Goal: Task Accomplishment & Management: Manage account settings

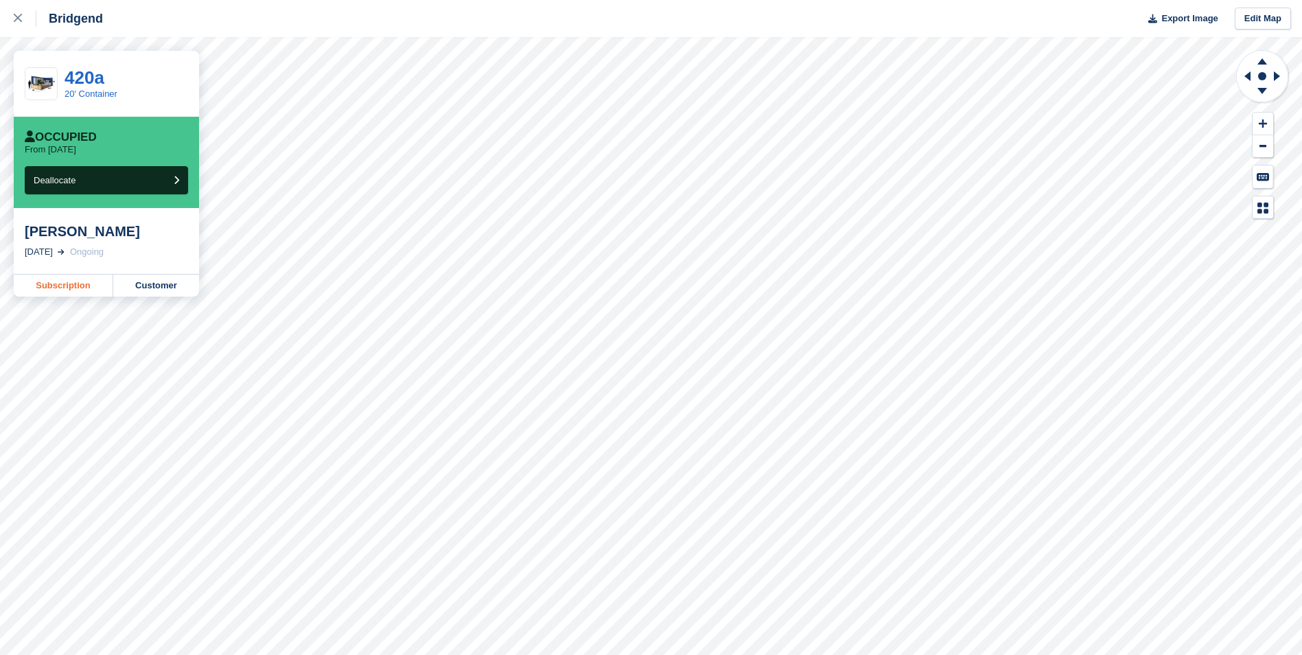
click at [91, 286] on link "Subscription" at bounding box center [64, 286] width 100 height 22
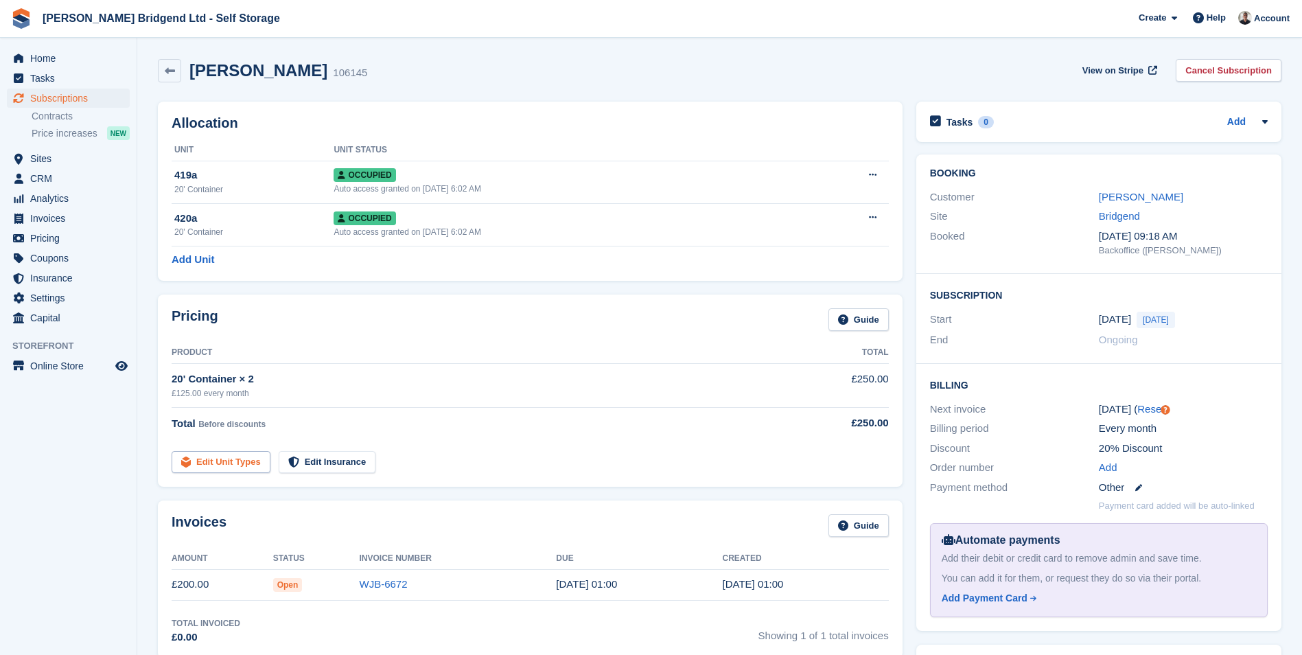
click at [249, 456] on link "Edit Unit Types" at bounding box center [221, 462] width 99 height 23
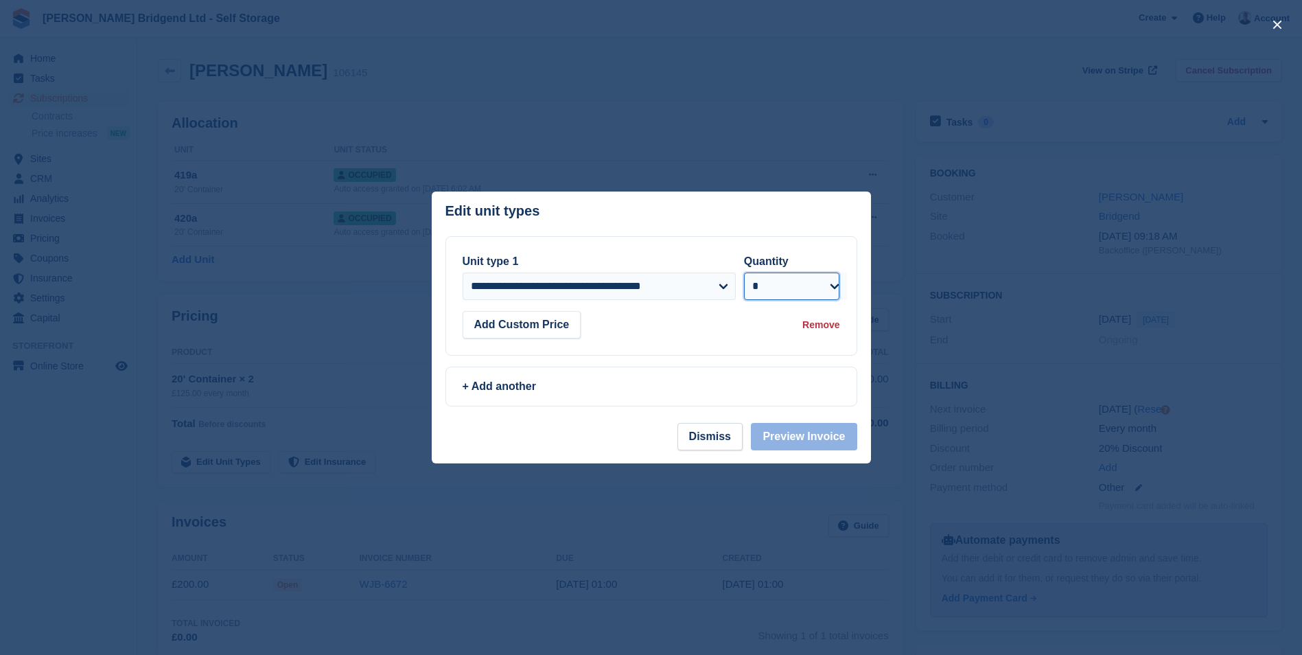
click at [824, 281] on select "* * * * * * * * * ** ** ** ** ** ** ** ** ** ** ** ** ** ** ** ** ** ** ** ** *…" at bounding box center [792, 285] width 96 height 27
select select "*"
click at [744, 272] on select "* * * * * * * * * ** ** ** ** ** ** ** ** ** ** ** ** ** ** ** ** ** ** ** ** *…" at bounding box center [792, 285] width 96 height 27
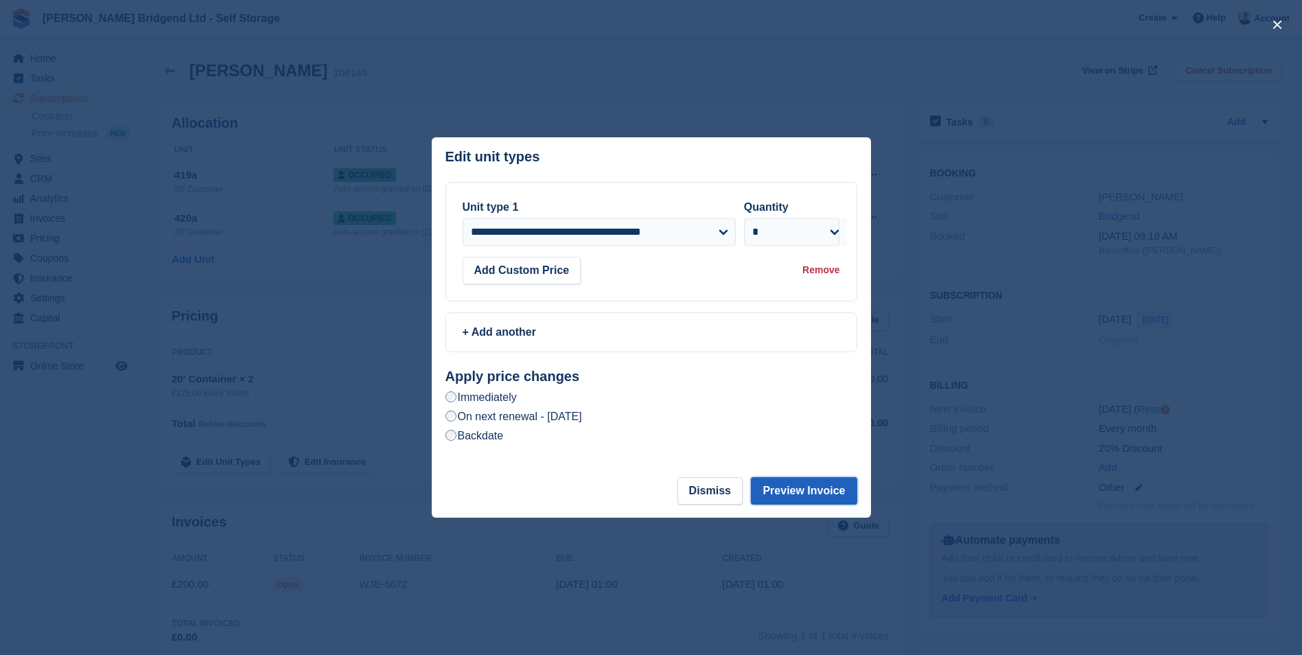
click at [800, 489] on button "Preview Invoice" at bounding box center [804, 490] width 106 height 27
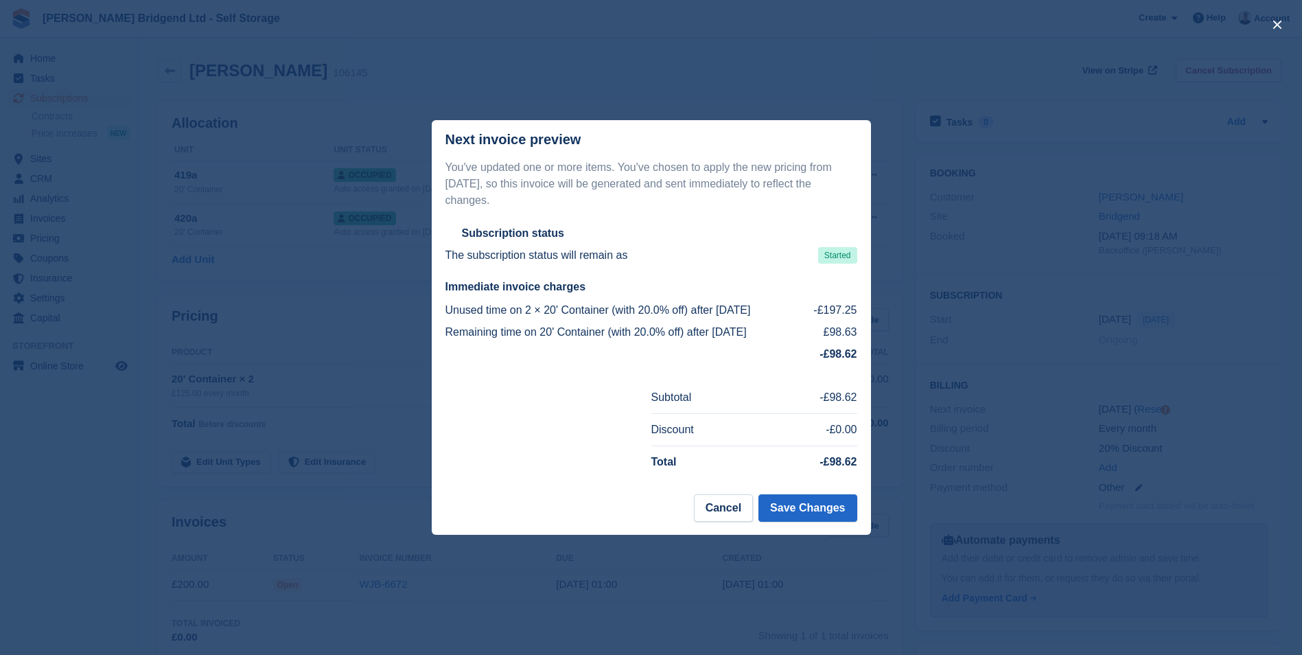
click at [984, 345] on div at bounding box center [651, 327] width 1302 height 655
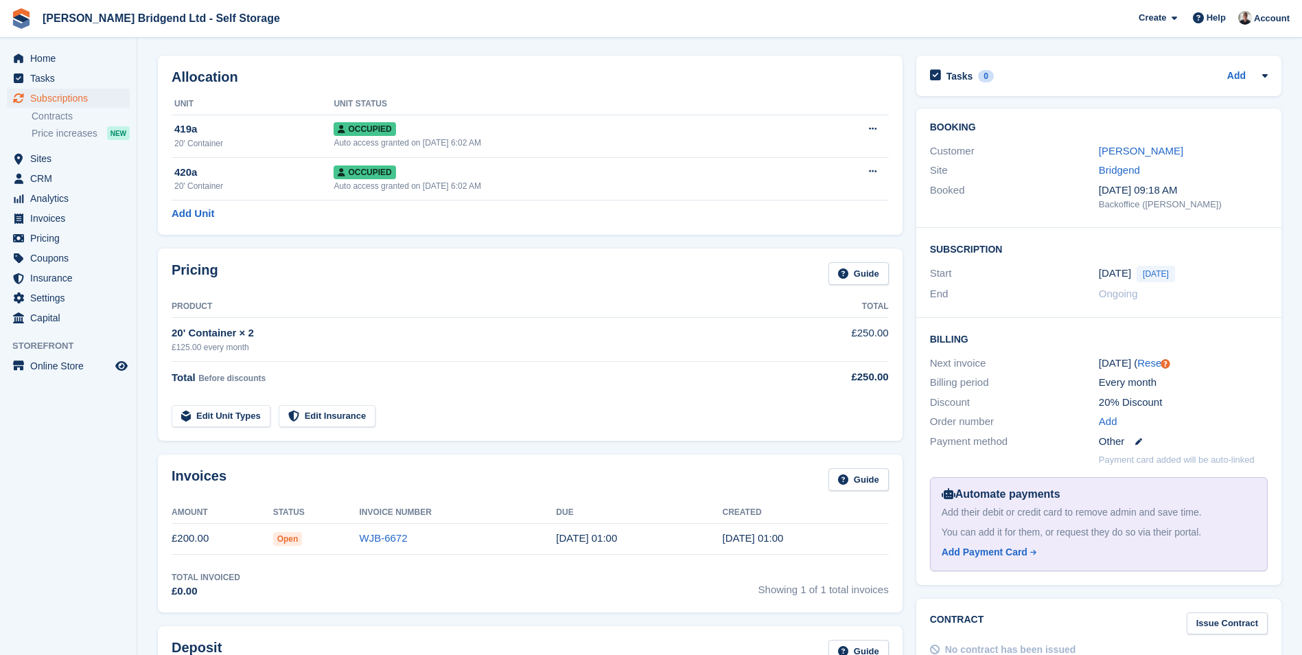
scroll to position [69, 0]
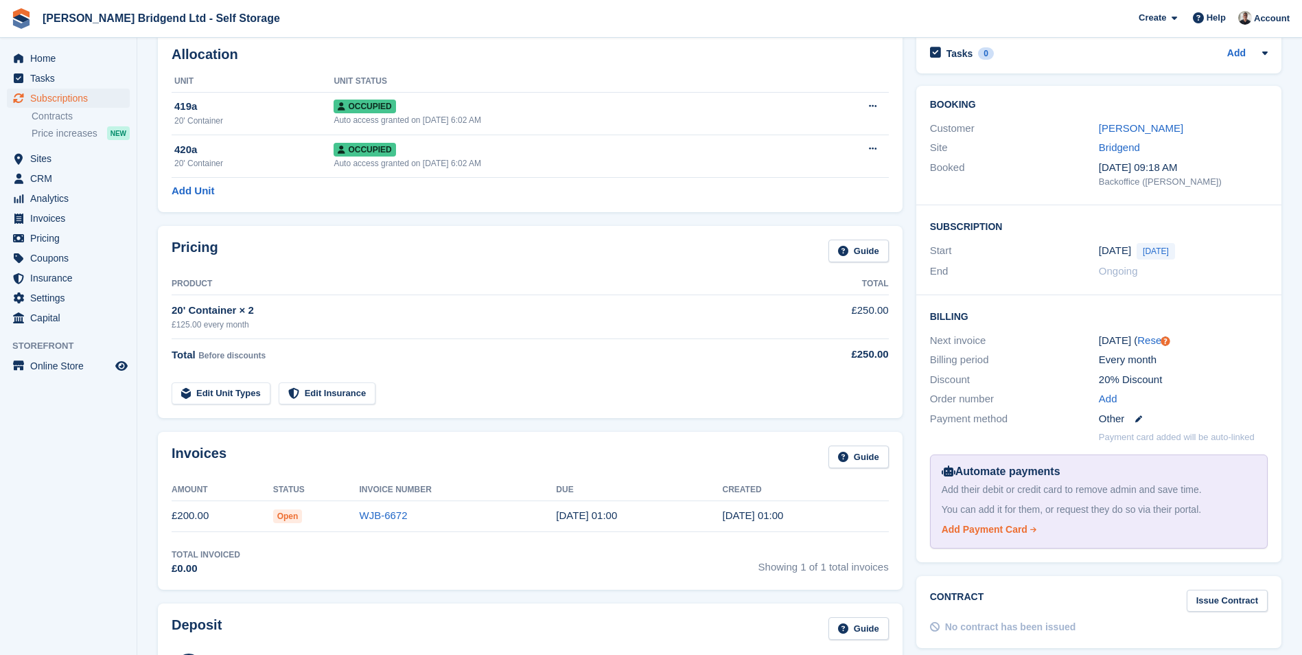
click at [1004, 535] on div "Add Payment Card" at bounding box center [985, 529] width 86 height 14
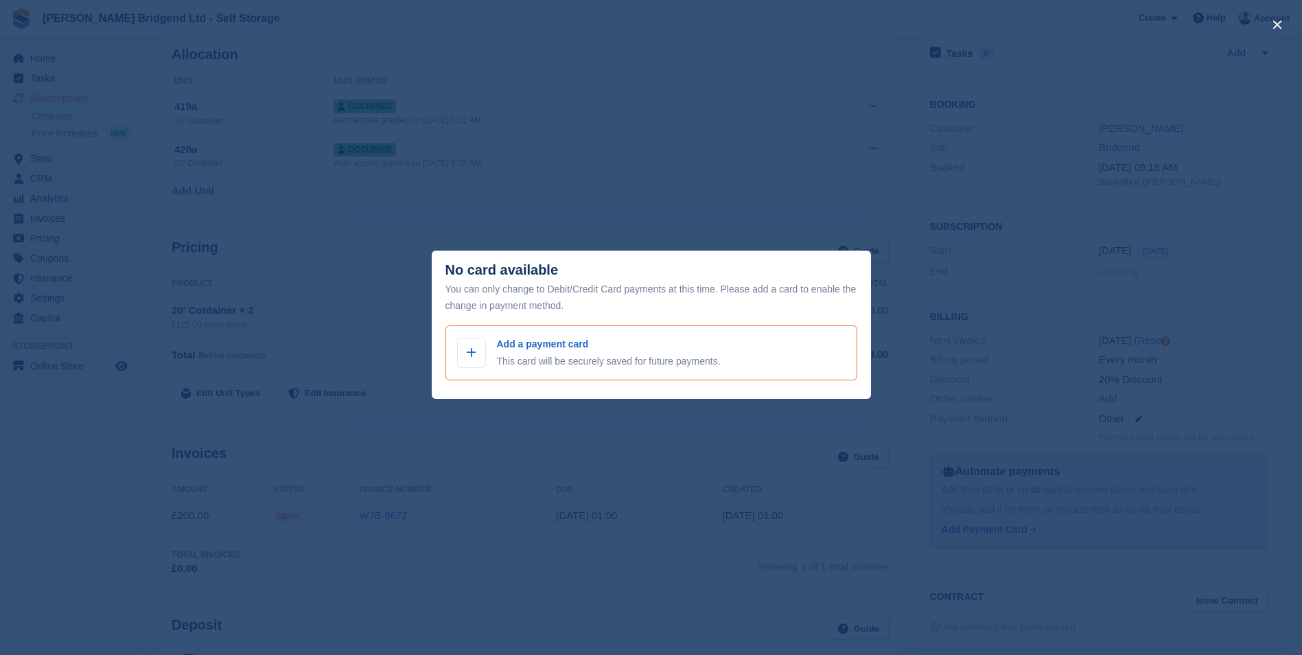
click at [553, 358] on p "This card will be securely saved for future payments." at bounding box center [609, 361] width 224 height 14
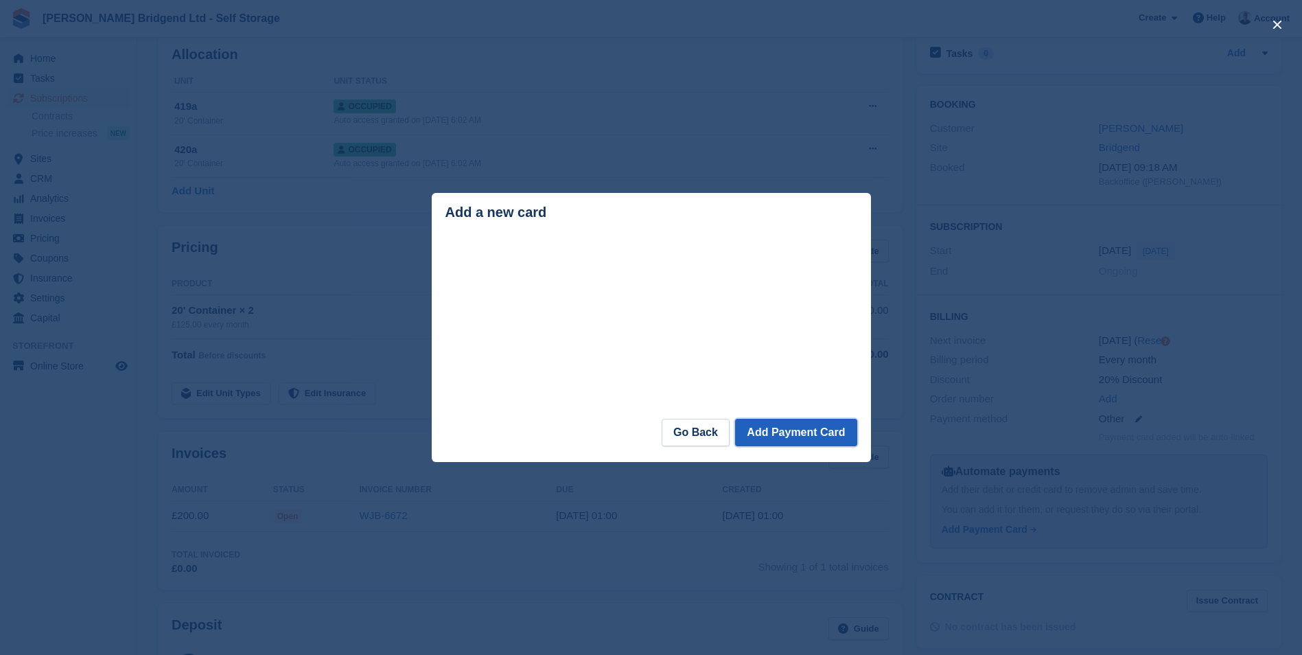
click at [796, 437] on button "Add Payment Card" at bounding box center [795, 432] width 121 height 27
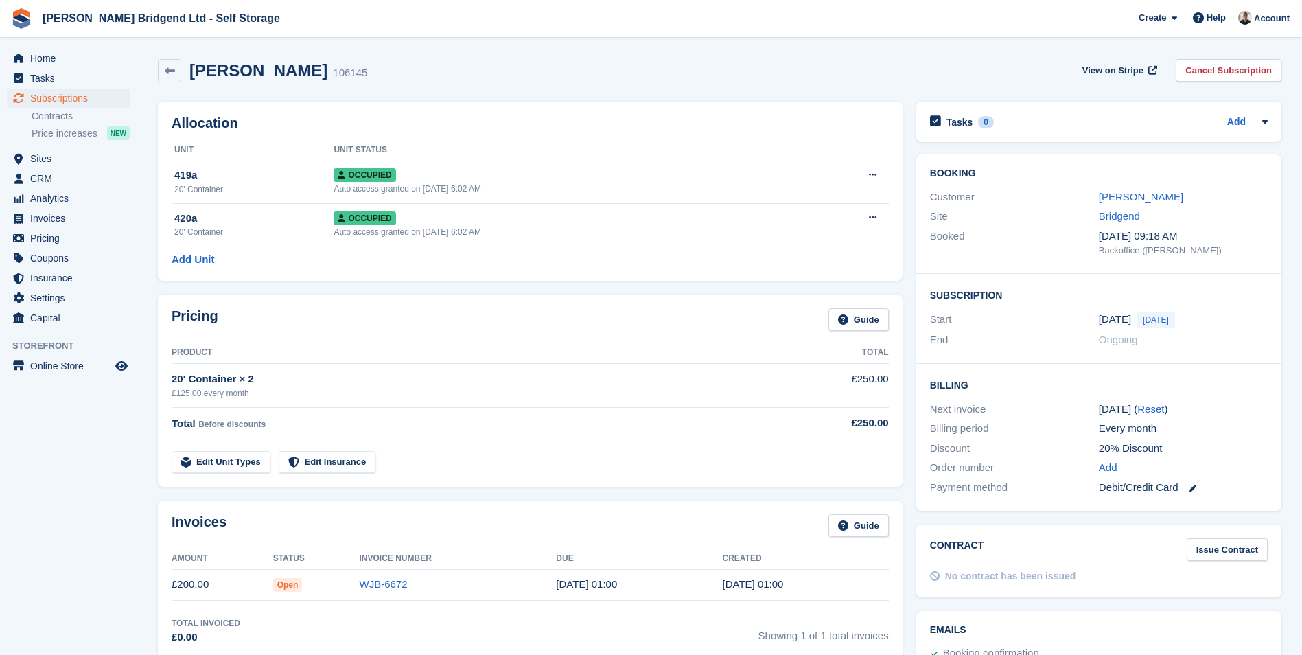
scroll to position [69, 0]
click at [368, 588] on link "WJB-6672" at bounding box center [384, 584] width 48 height 12
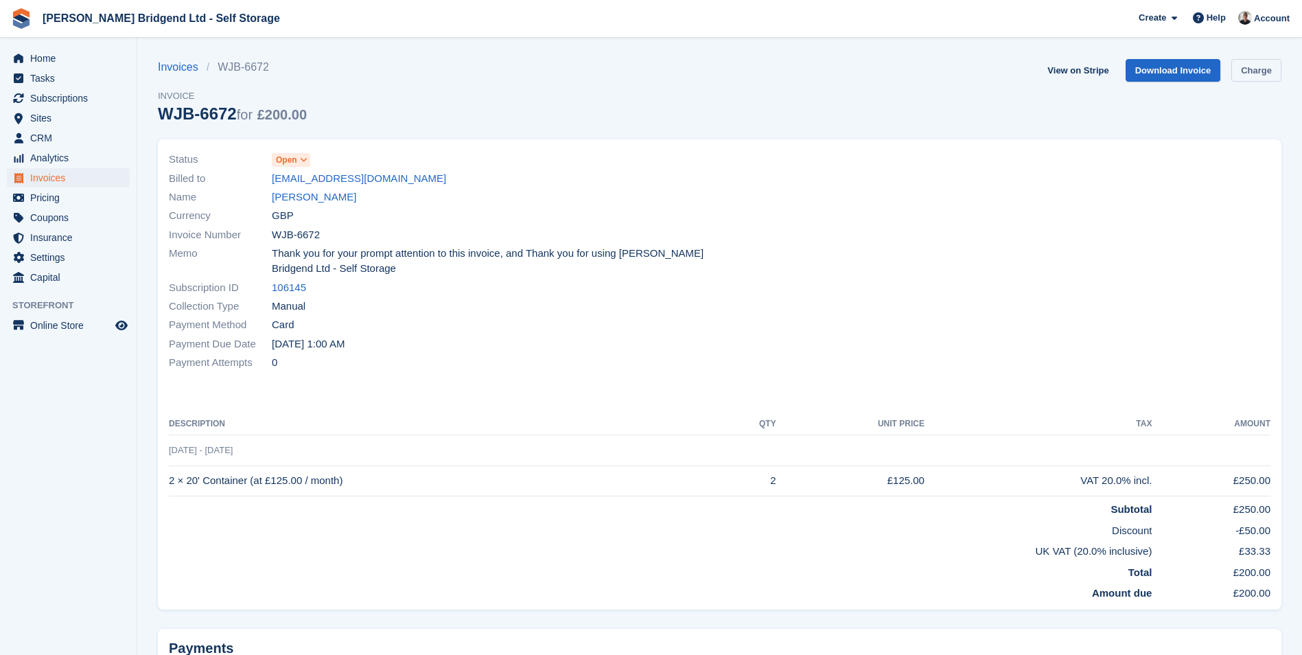
click at [1250, 69] on link "Charge" at bounding box center [1256, 70] width 50 height 23
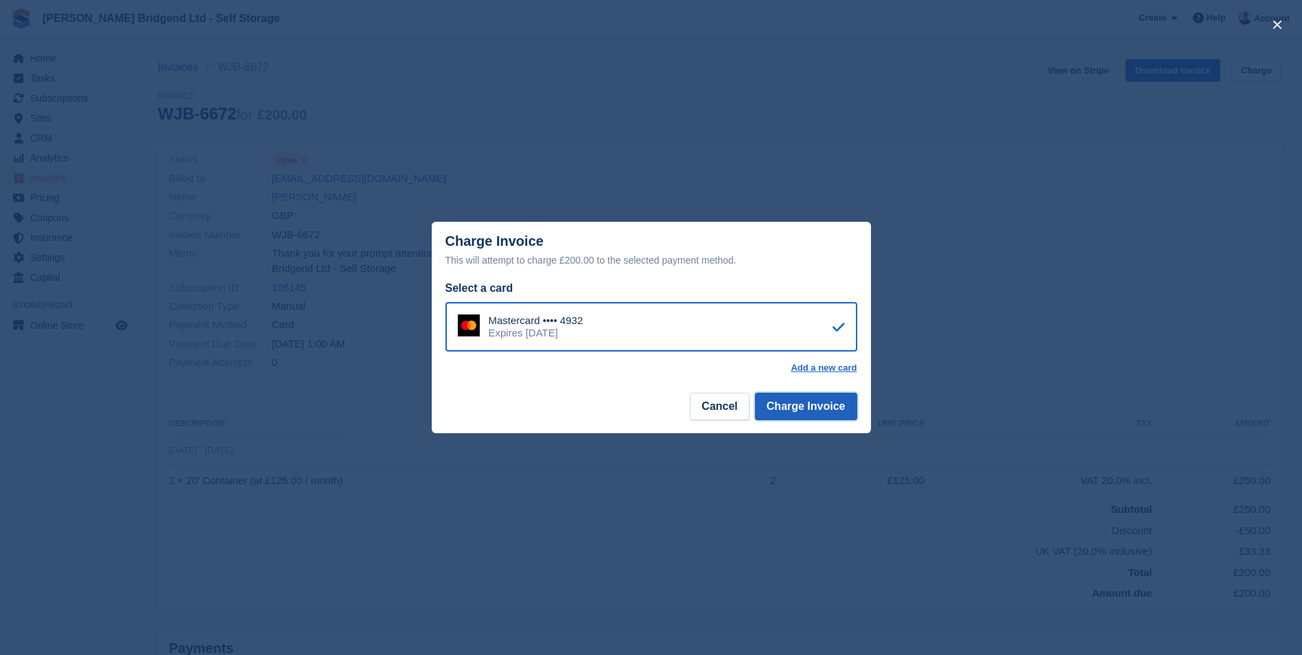
click at [804, 408] on button "Charge Invoice" at bounding box center [806, 406] width 102 height 27
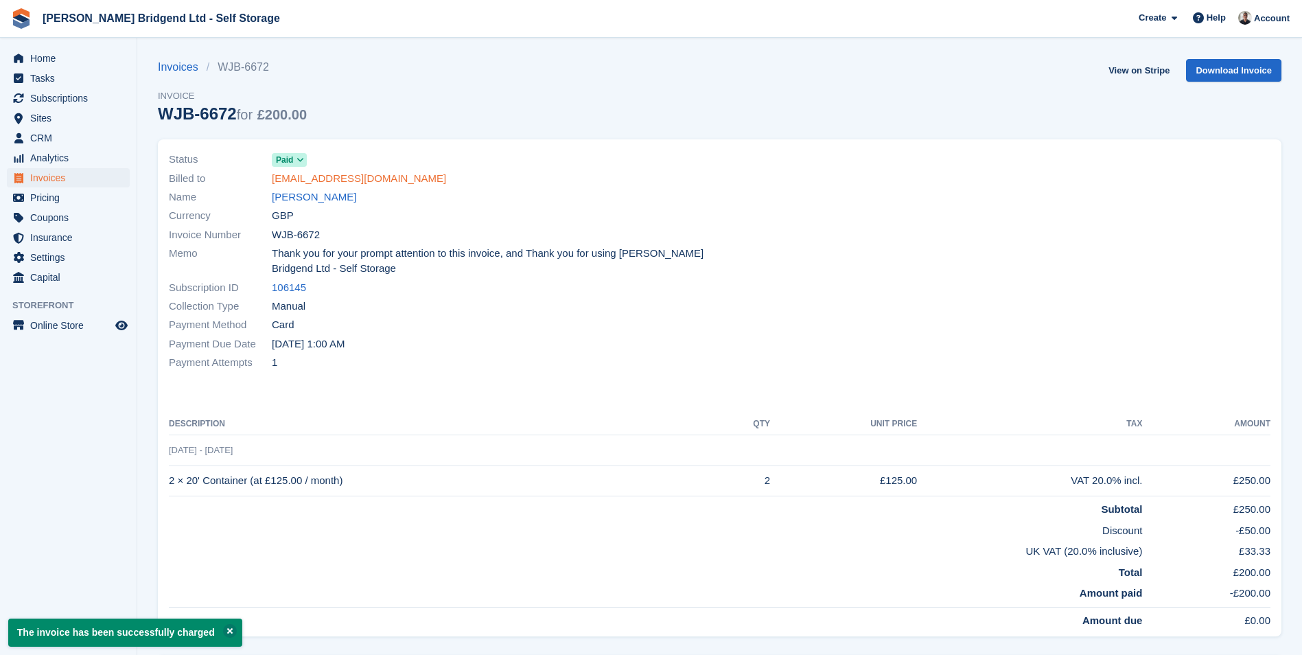
click at [369, 179] on link "matt@jetelectricalsolutions.co.uk" at bounding box center [359, 179] width 174 height 16
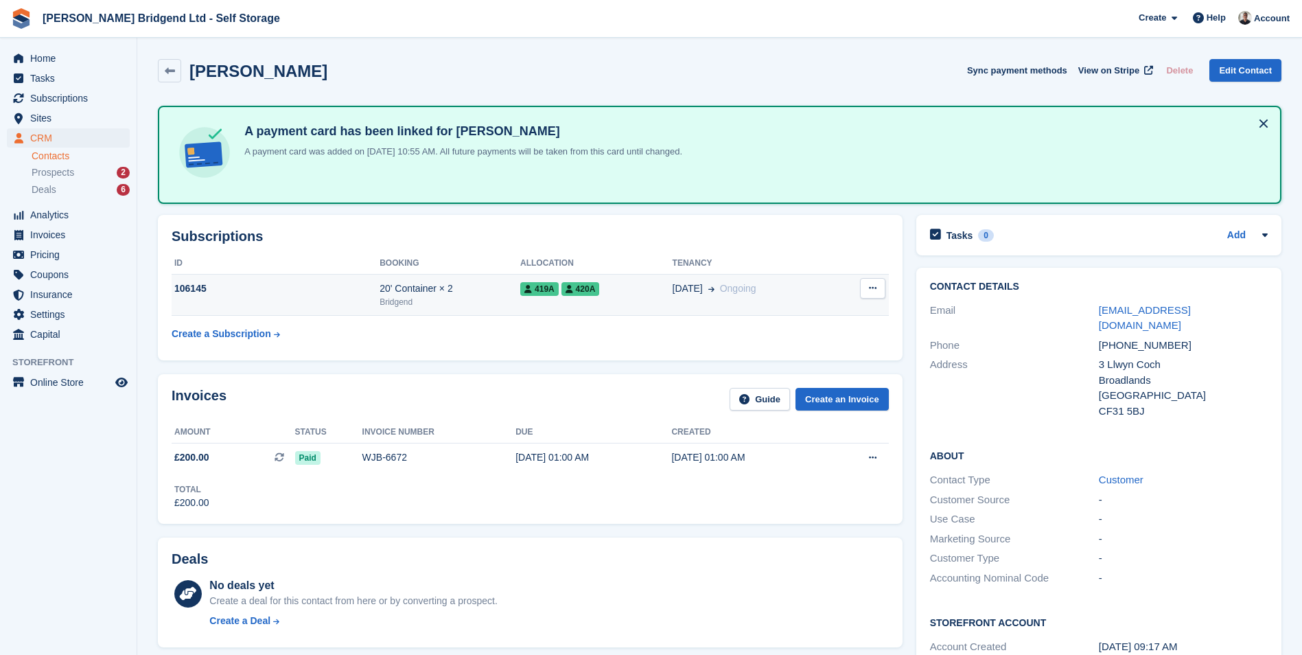
click at [728, 309] on td "05 Sep Ongoing" at bounding box center [753, 295] width 161 height 42
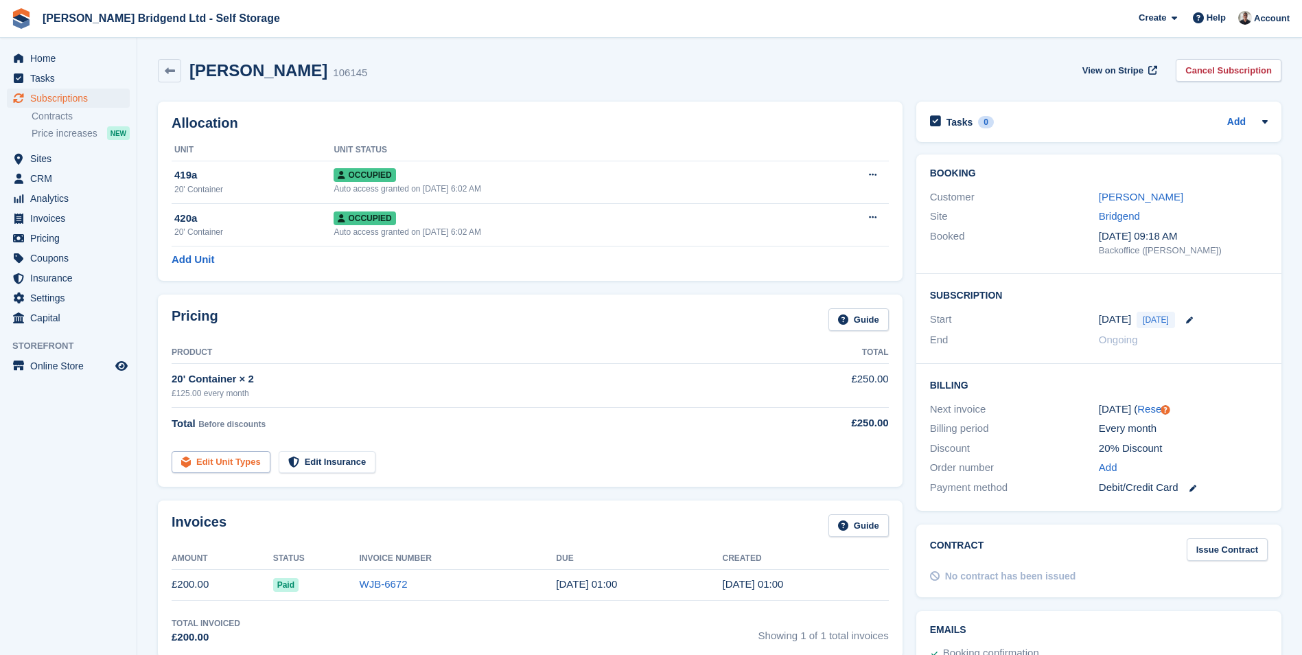
click at [259, 458] on link "Edit Unit Types" at bounding box center [221, 462] width 99 height 23
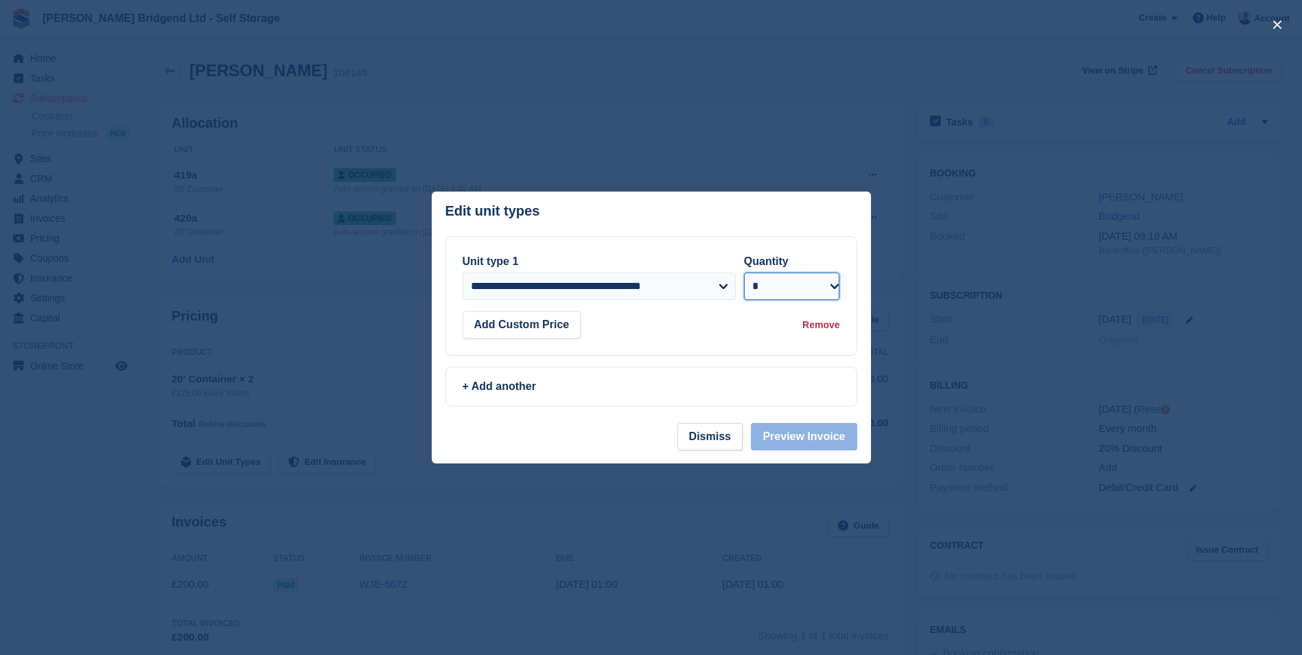
click at [820, 290] on select "* * * * * * * * * ** ** ** ** ** ** ** ** ** ** ** ** ** ** ** ** ** ** ** ** *…" at bounding box center [792, 285] width 96 height 27
select select "*"
click at [744, 272] on select "* * * * * * * * * ** ** ** ** ** ** ** ** ** ** ** ** ** ** ** ** ** ** ** ** *…" at bounding box center [792, 285] width 96 height 27
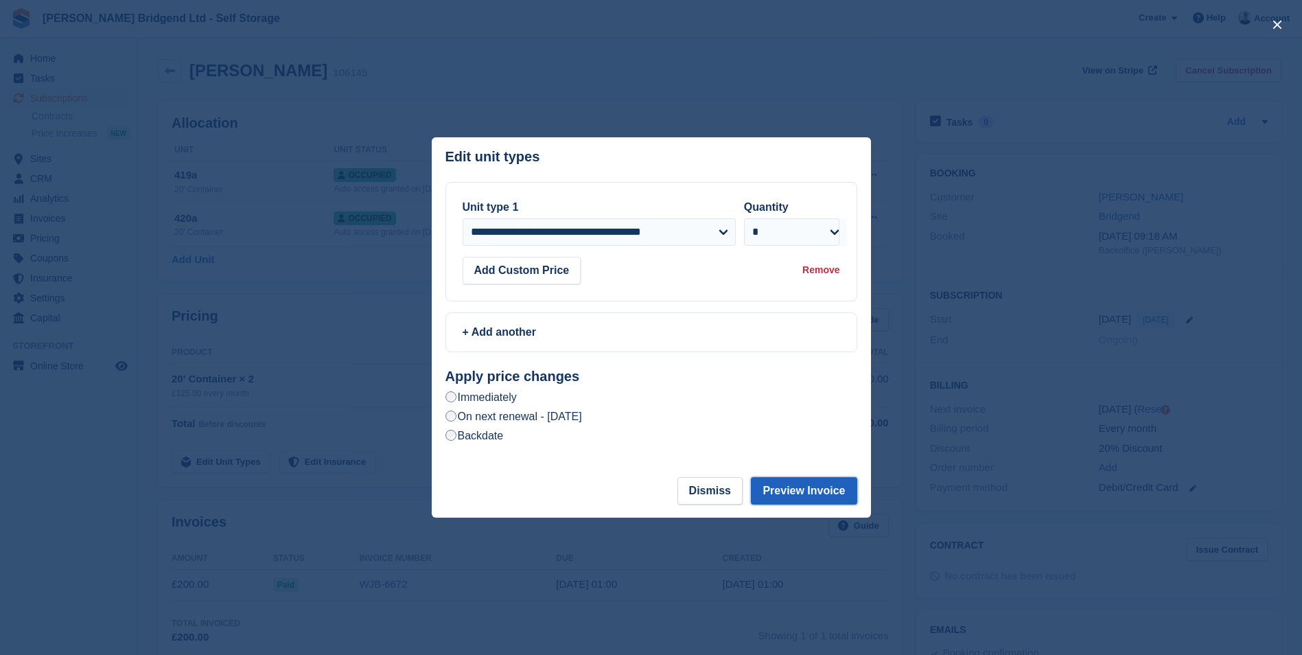
click at [788, 495] on button "Preview Invoice" at bounding box center [804, 490] width 106 height 27
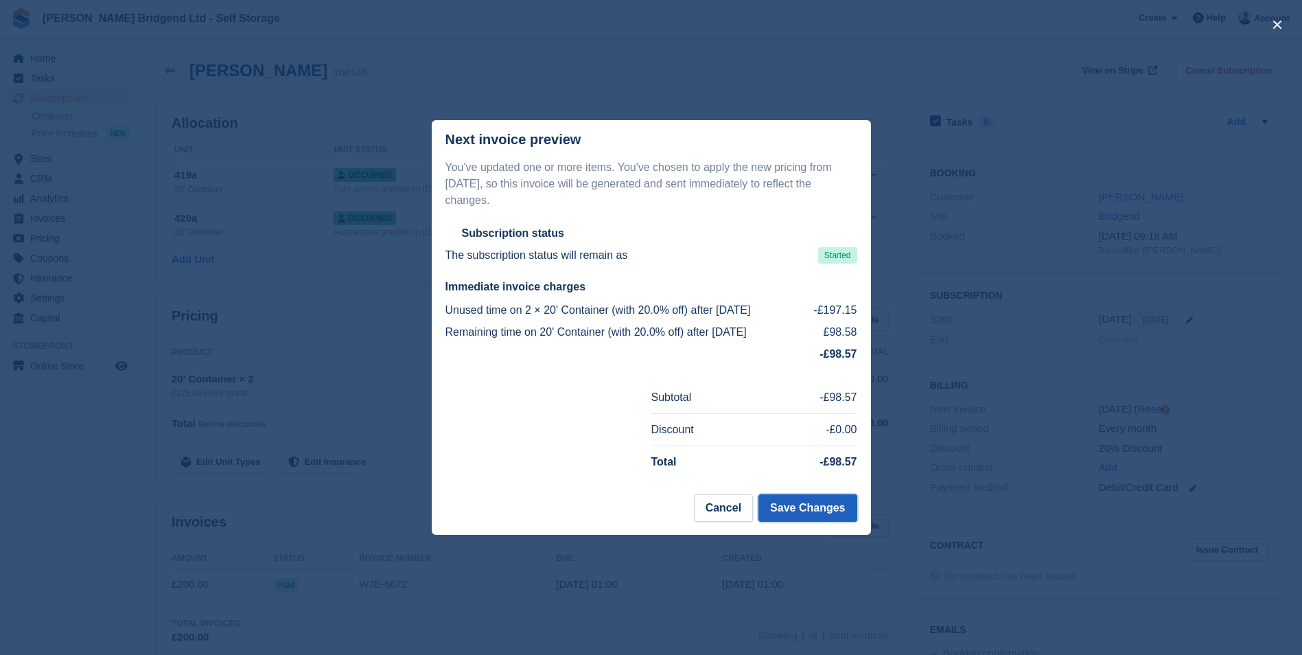
click at [787, 496] on button "Save Changes" at bounding box center [807, 507] width 98 height 27
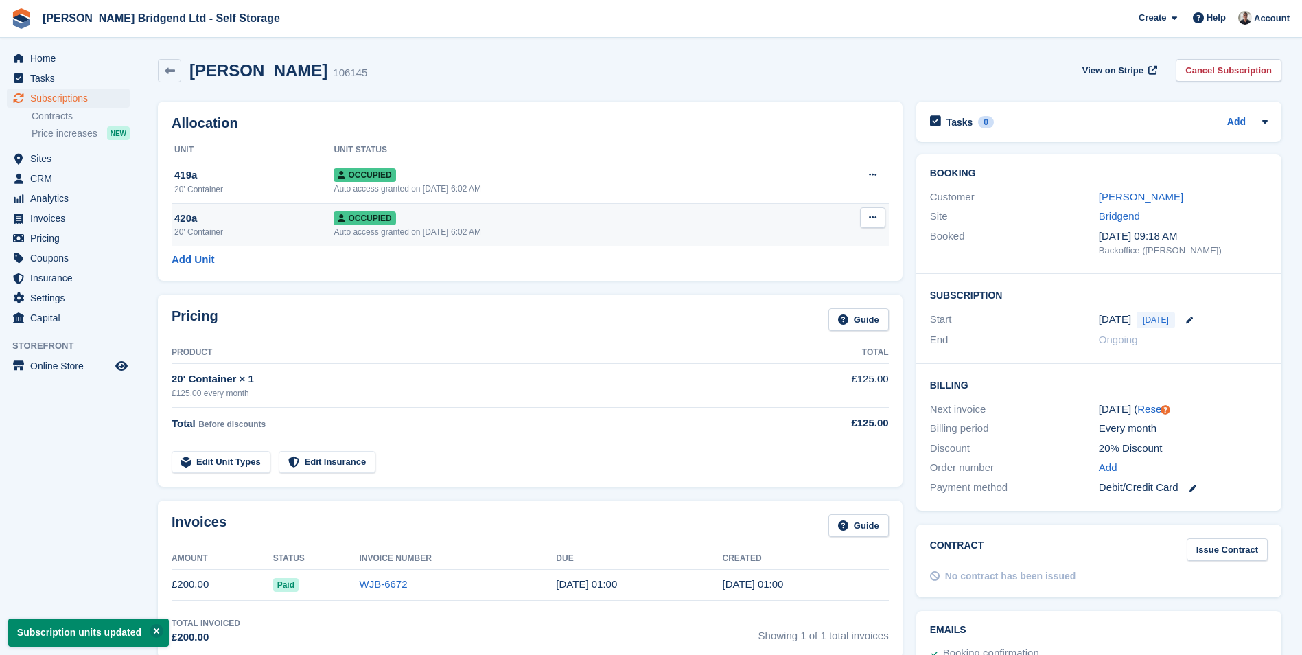
click at [874, 217] on icon at bounding box center [873, 217] width 8 height 9
click at [813, 286] on p "Deallocate" at bounding box center [819, 292] width 119 height 18
